Goal: Find specific page/section

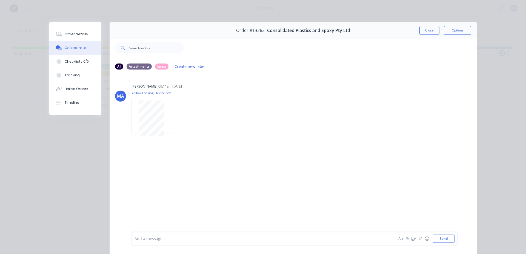
click at [378, 157] on div "MA [PERSON_NAME] 09:11am [DATE] Yellow Locking Device.pdf Labels Download" at bounding box center [293, 152] width 367 height 157
click at [339, 149] on div "MA [PERSON_NAME] 09:11am [DATE] Yellow Locking Device.pdf Labels Download" at bounding box center [293, 152] width 367 height 157
drag, startPoint x: 266, startPoint y: 30, endPoint x: 308, endPoint y: 36, distance: 43.0
click at [308, 38] on div "Order #13262 - Consolidated Plastics and Epoxy Pty Ltd Close Options All Attach…" at bounding box center [263, 142] width 428 height 240
drag, startPoint x: 308, startPoint y: 32, endPoint x: 315, endPoint y: 31, distance: 6.4
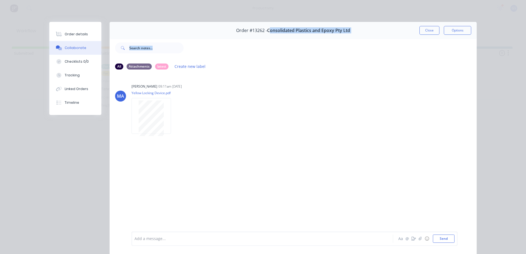
click at [308, 32] on span "Consolidated Plastics and Epoxy Pty Ltd" at bounding box center [308, 30] width 83 height 5
click at [384, 31] on div "Order #13262 - Consolidated Plastics and Epoxy Pty Ltd Close Options" at bounding box center [293, 30] width 367 height 17
click at [304, 32] on span "Consolidated Plastics and Epoxy Pty Ltd" at bounding box center [308, 30] width 83 height 5
click at [287, 32] on span "Consolidated Plastics and Epoxy Pty Ltd" at bounding box center [308, 30] width 83 height 5
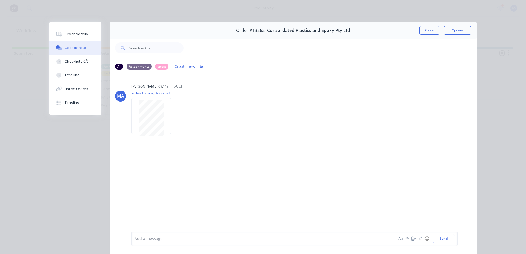
click at [287, 31] on span "Consolidated Plastics and Epoxy Pty Ltd" at bounding box center [308, 30] width 83 height 5
drag, startPoint x: 421, startPoint y: 29, endPoint x: 421, endPoint y: 32, distance: 2.9
click at [421, 30] on button "Close" at bounding box center [430, 30] width 20 height 9
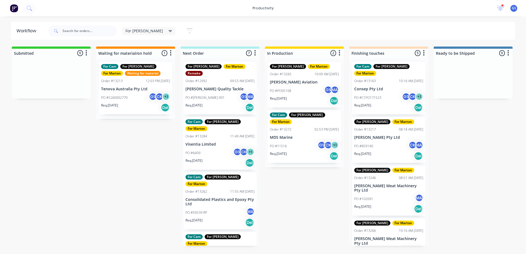
click at [294, 135] on p "MDS Marine" at bounding box center [304, 137] width 69 height 5
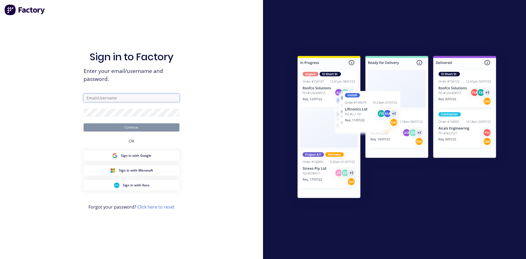
type input "[PERSON_NAME][EMAIL_ADDRESS][PERSON_NAME][PERSON_NAME][DOMAIN_NAME]"
click at [128, 126] on button "Continue" at bounding box center [132, 127] width 96 height 8
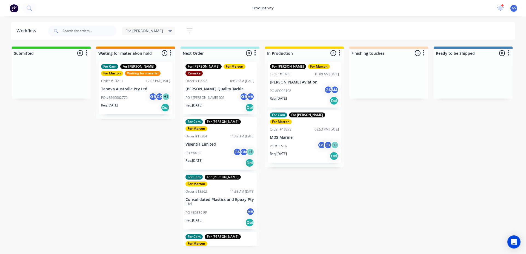
click at [316, 141] on div "PO #11516 GS CK + 1" at bounding box center [304, 146] width 69 height 10
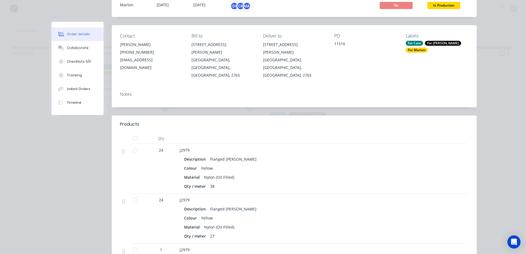
scroll to position [137, 0]
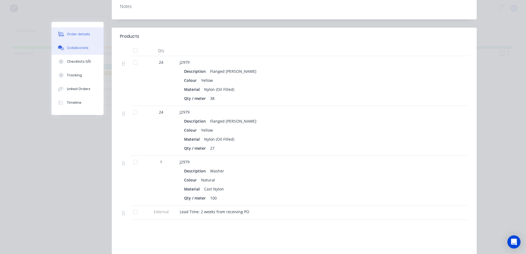
click at [70, 47] on div "Collaborate" at bounding box center [78, 48] width 22 height 5
